Goal: Navigation & Orientation: Find specific page/section

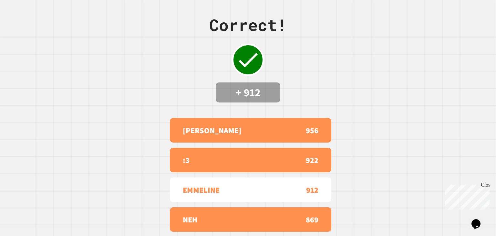
scroll to position [33, 0]
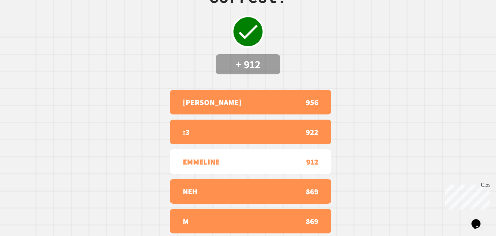
click at [486, 183] on div "Close" at bounding box center [485, 186] width 8 height 8
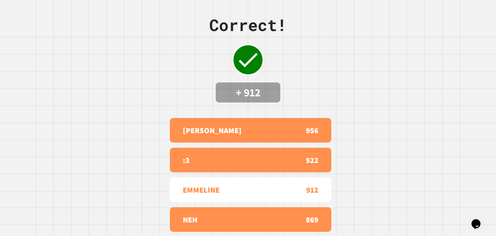
click at [98, 36] on div "Correct! + 912 SAM 956 :3 922 EMMELINE 912 NEH 869 M 869" at bounding box center [248, 118] width 496 height 236
click at [188, 107] on div "Correct! + 912 SAM 956 :3 922 EMMELINE 912 NEH 869 M 869" at bounding box center [248, 118] width 496 height 236
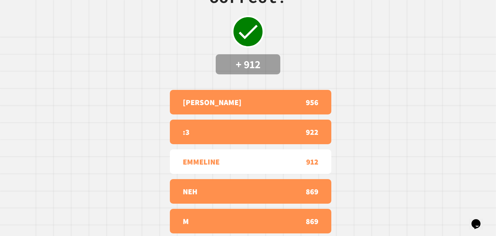
click at [251, 126] on div "922" at bounding box center [284, 132] width 68 height 12
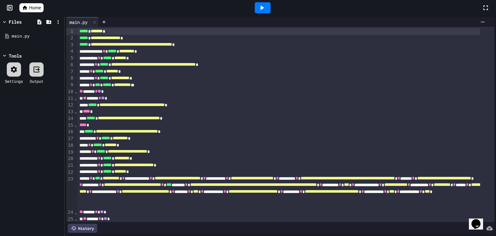
click at [26, 7] on icon at bounding box center [25, 7] width 5 height 4
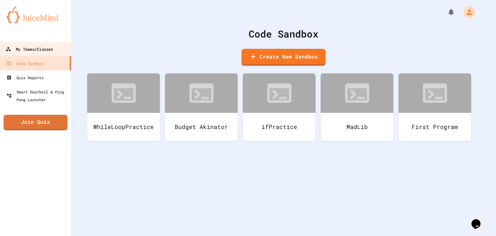
click at [44, 46] on div "My Teams/Classes" at bounding box center [28, 49] width 47 height 8
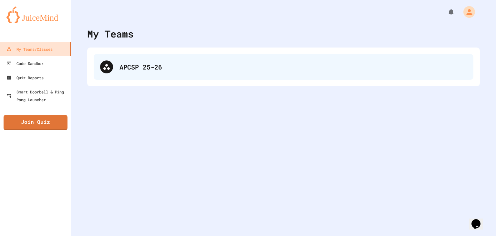
click at [124, 68] on div "APCSP 25-26" at bounding box center [292, 67] width 347 height 10
